Goal: Communication & Community: Answer question/provide support

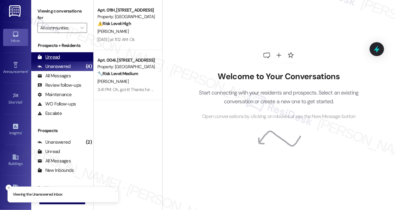
click at [54, 55] on div "Unread" at bounding box center [49, 57] width 23 height 7
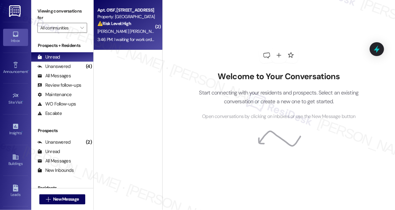
click at [129, 27] on div "Apt. 015F, [STREET_ADDRESS] Property: [GEOGRAPHIC_DATA] ⚠️ Risk Level: High The…" at bounding box center [126, 16] width 59 height 21
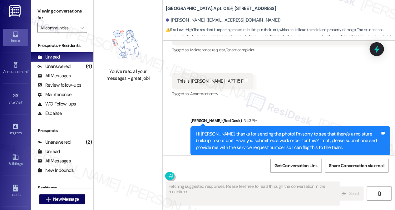
scroll to position [927, 0]
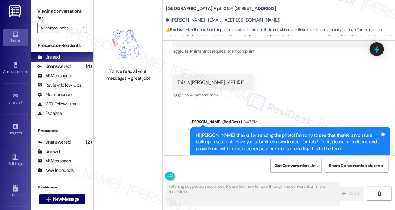
click at [237, 132] on div "Hi [PERSON_NAME], thanks for sending the photo! I'm sorry to see that there's a…" at bounding box center [288, 142] width 185 height 20
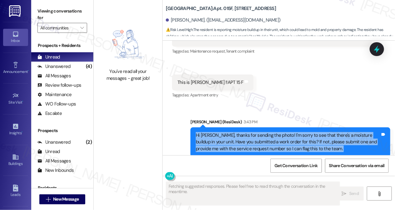
click at [237, 132] on div "Hi [PERSON_NAME], thanks for sending the photo! I'm sorry to see that there's a…" at bounding box center [288, 142] width 185 height 20
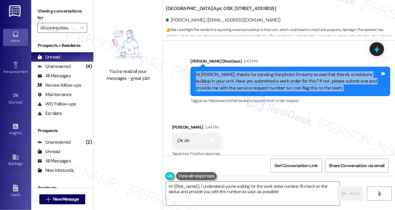
scroll to position [1012, 0]
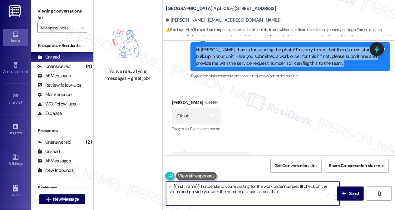
click at [219, 185] on textarea "Hi {{first_name}}, I understand you're waiting for the work order number. I'll …" at bounding box center [253, 193] width 174 height 23
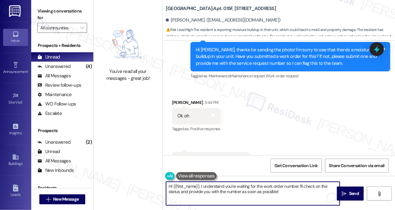
click at [219, 185] on textarea "Hi {{first_name}}, I understand you're waiting for the work order number. I'll …" at bounding box center [253, 193] width 174 height 23
type textarea "No worries! Just send it here when it's available and I'll notify the team to h…"
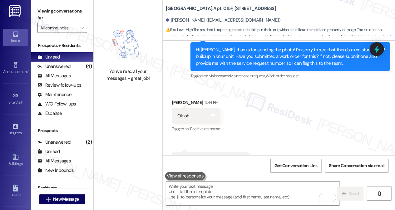
click at [39, 9] on label "Viewing conversations for" at bounding box center [63, 14] width 50 height 17
click at [233, 191] on textarea "To enrich screen reader interactions, please activate Accessibility in Grammarl…" at bounding box center [253, 193] width 174 height 23
click at [36, 16] on div "Viewing conversations for All communities " at bounding box center [62, 19] width 62 height 39
click at [185, 188] on textarea "To enrich screen reader interactions, please activate Accessibility in Grammarl…" at bounding box center [253, 193] width 174 height 23
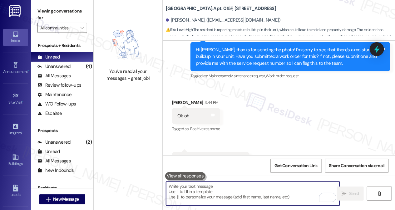
paste textarea "Hi {{first_name}}, no worries at all! Whenever you have it ready, just send it …"
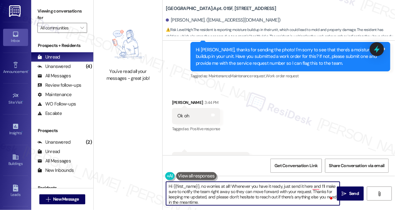
drag, startPoint x: 202, startPoint y: 186, endPoint x: 155, endPoint y: 177, distance: 48.1
click at [154, 178] on div "You've read all your messages - great job! [GEOGRAPHIC_DATA]: Apt. 015F, 1 [GEO…" at bounding box center [245, 105] width 302 height 210
click at [202, 191] on textarea "No worries at all! Whenever you have it ready, just send it here, and I’ll make…" at bounding box center [253, 193] width 174 height 23
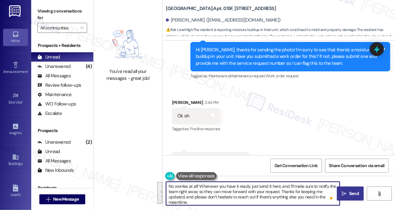
type textarea "No worries at all! Whenever you have it ready, just send it here, and I’ll make…"
click at [346, 191] on icon "" at bounding box center [344, 193] width 5 height 5
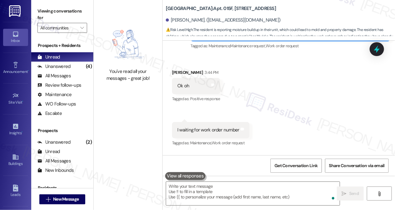
scroll to position [1069, 0]
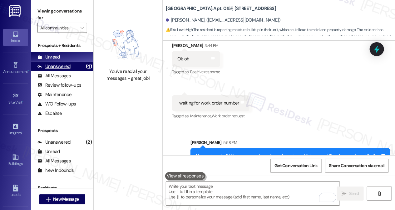
click at [78, 67] on div "Unanswered (4)" at bounding box center [62, 66] width 62 height 9
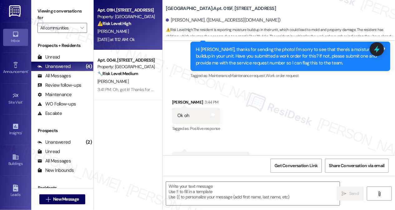
type textarea "Fetching suggested responses. Please feel free to read through the conversation…"
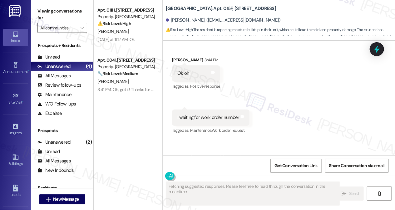
scroll to position [1078, 0]
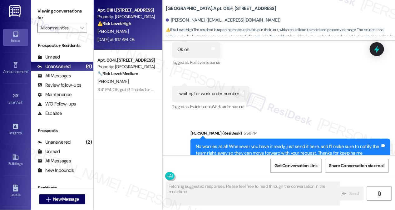
click at [131, 31] on div "[PERSON_NAME]" at bounding box center [126, 32] width 59 height 8
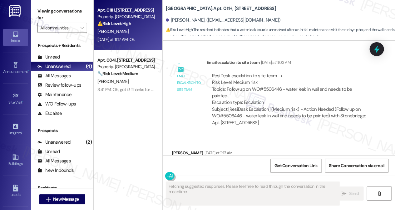
scroll to position [2714, 0]
drag, startPoint x: 249, startPoint y: 56, endPoint x: 278, endPoint y: 54, distance: 28.5
click at [278, 72] on div "ResiDesk escalation to site team -> Risk Level: Medium risk Topics: Follow up o…" at bounding box center [289, 88] width 155 height 33
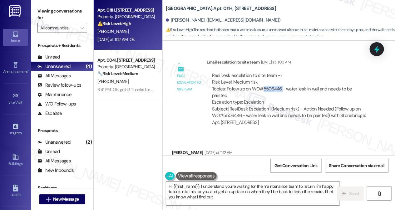
type textarea "Hi {{first_name}}, I understand you're waiting for the maintenance team to retu…"
